Goal: Find specific page/section: Find specific page/section

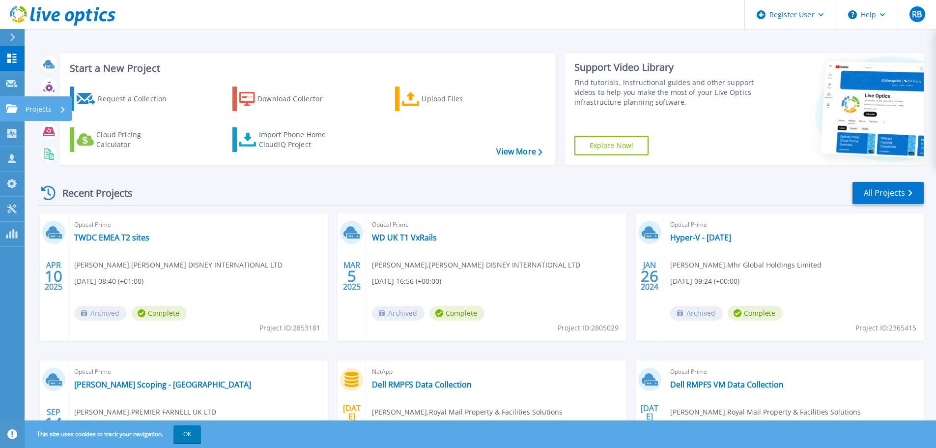
click at [50, 109] on p "Projects" at bounding box center [39, 109] width 26 height 26
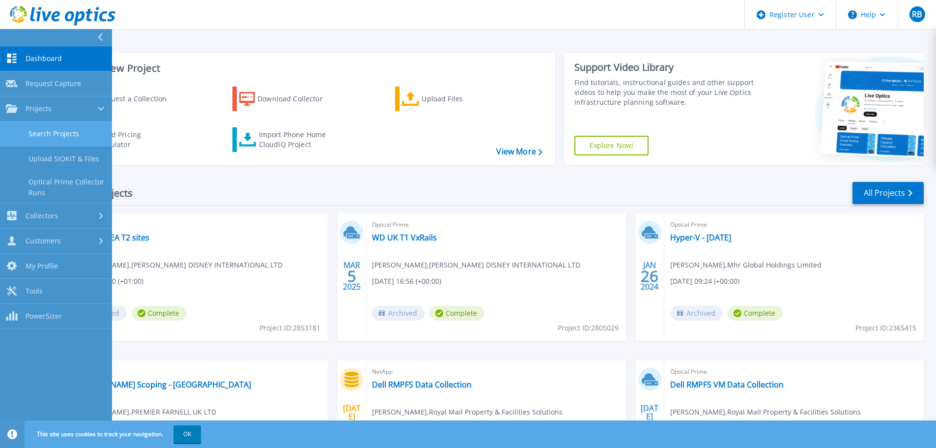
click at [54, 131] on link "Search Projects" at bounding box center [56, 133] width 112 height 25
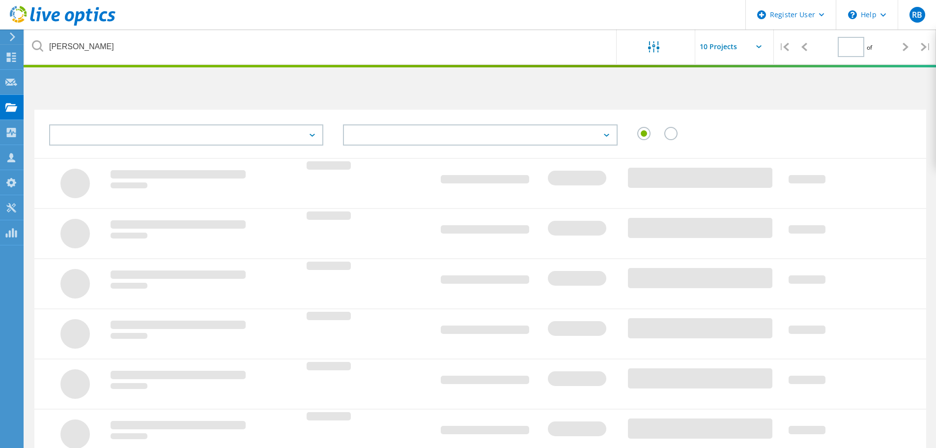
type input "1"
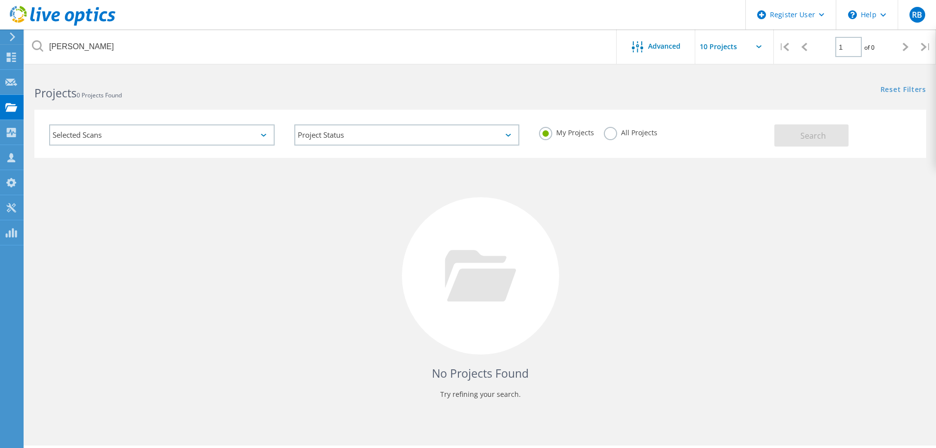
click at [262, 133] on div "Selected Scans" at bounding box center [162, 134] width 226 height 21
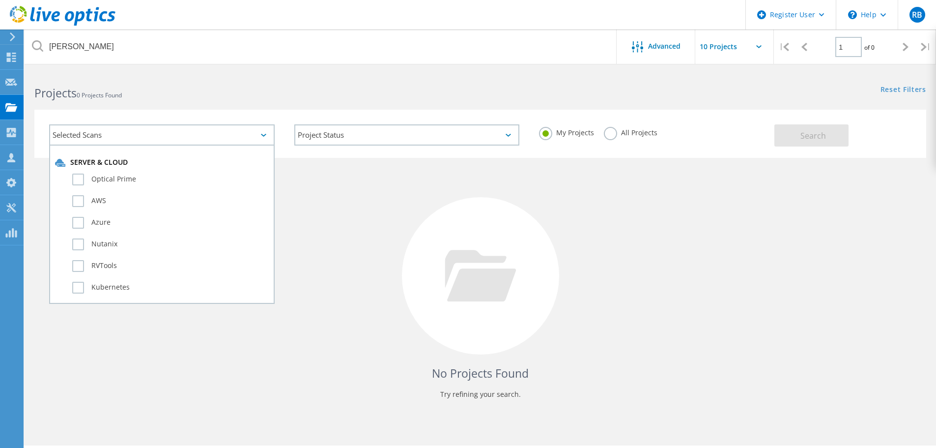
click at [284, 78] on div "Projects 0 Projects Found" at bounding box center [252, 84] width 455 height 26
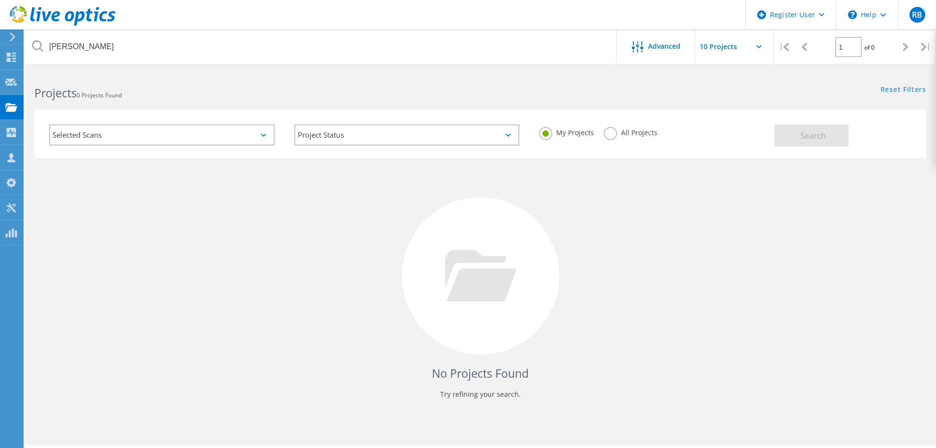
click at [611, 134] on label "All Projects" at bounding box center [631, 131] width 54 height 9
click at [0, 0] on input "All Projects" at bounding box center [0, 0] width 0 height 0
click at [806, 131] on span "Search" at bounding box center [813, 135] width 26 height 11
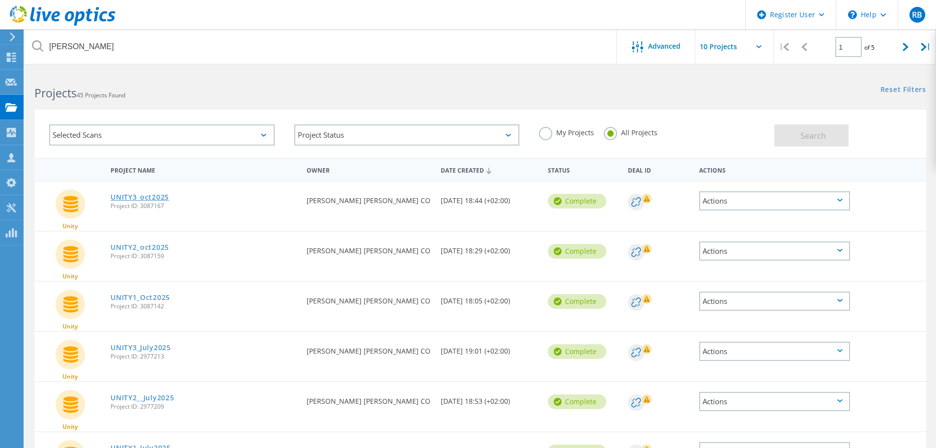
click at [145, 197] on link "UNITY3_oct2025" at bounding box center [140, 197] width 58 height 7
